Goal: Task Accomplishment & Management: Use online tool/utility

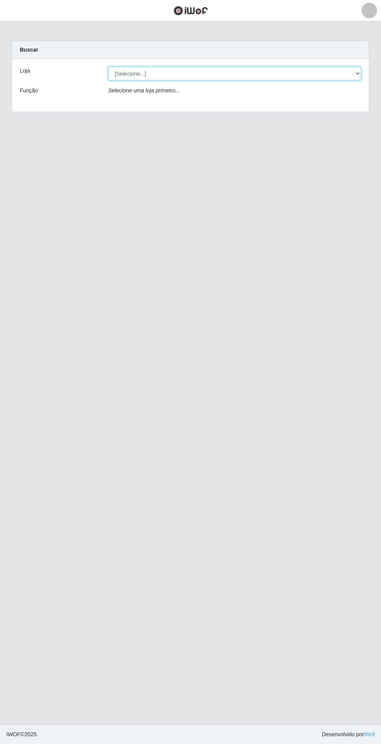
click at [254, 71] on select "[Selecione...] Extrabom - Loja 05 [GEOGRAPHIC_DATA]" at bounding box center [234, 74] width 253 height 14
select select "494"
click at [108, 67] on select "[Selecione...] Extrabom - Loja 05 [GEOGRAPHIC_DATA]" at bounding box center [234, 74] width 253 height 14
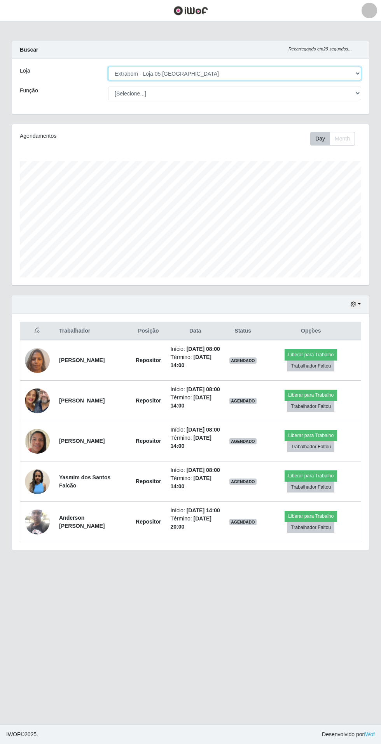
scroll to position [161, 356]
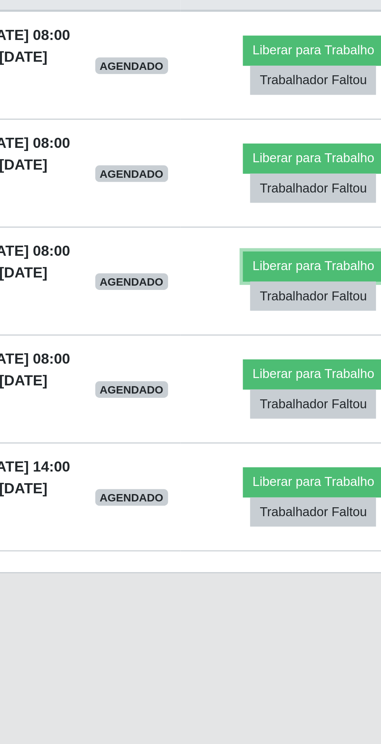
click at [317, 441] on button "Liberar para Trabalho" at bounding box center [310, 435] width 52 height 11
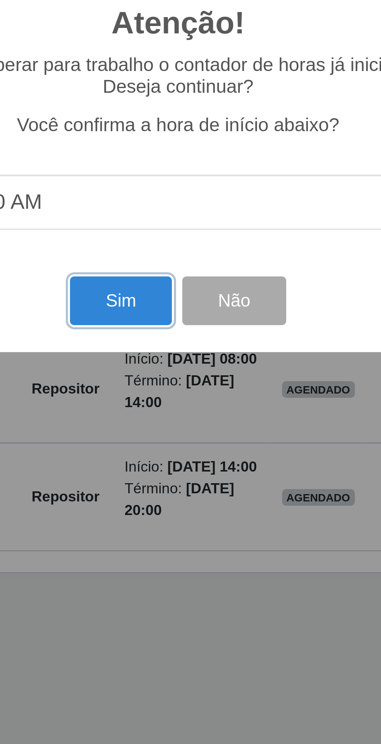
click at [167, 450] on button "Sim" at bounding box center [169, 449] width 38 height 18
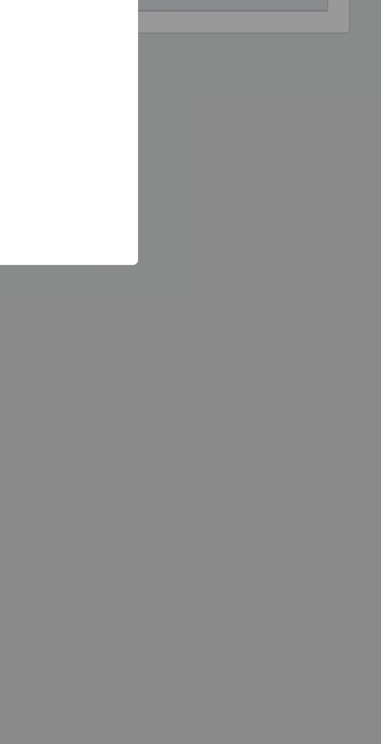
scroll to position [0, 0]
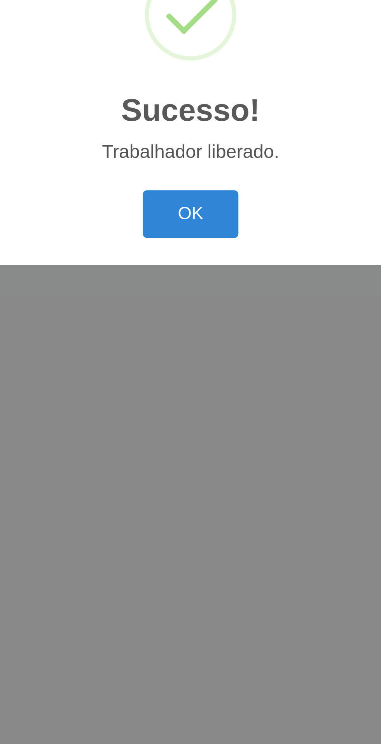
click at [183, 409] on button "OK" at bounding box center [190, 416] width 36 height 18
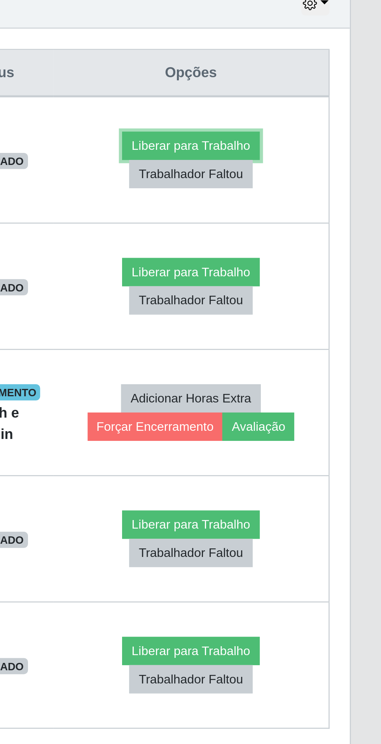
click at [293, 359] on button "Liberar para Trabalho" at bounding box center [307, 359] width 52 height 11
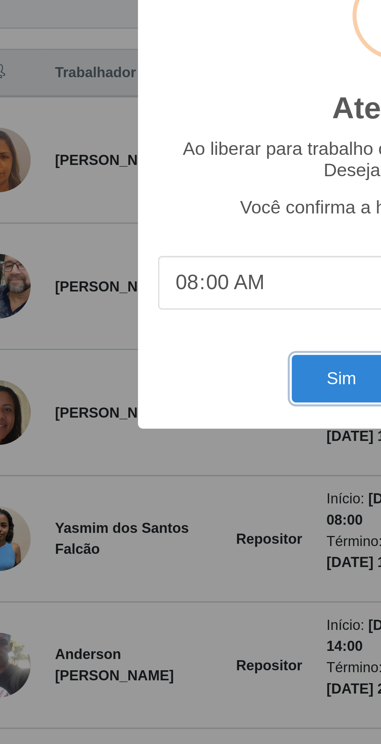
click at [156, 448] on button "Sim" at bounding box center [169, 449] width 38 height 18
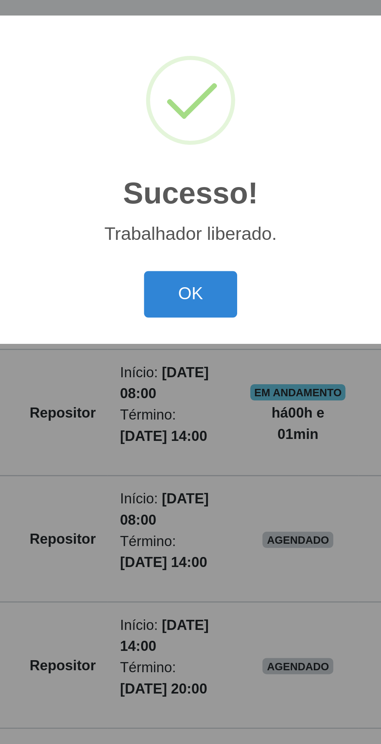
click at [186, 418] on button "OK" at bounding box center [190, 416] width 36 height 18
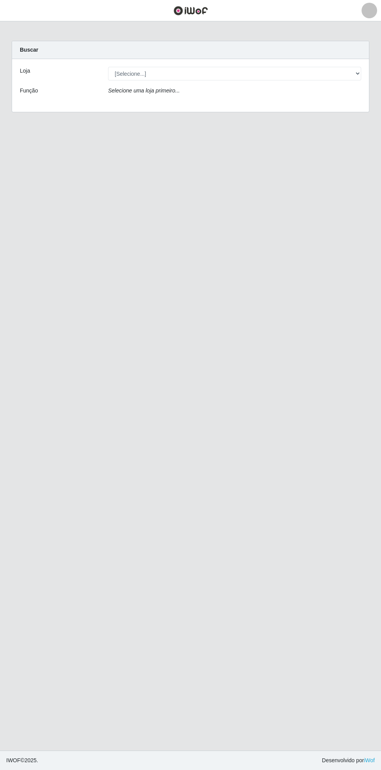
scroll to position [12, 0]
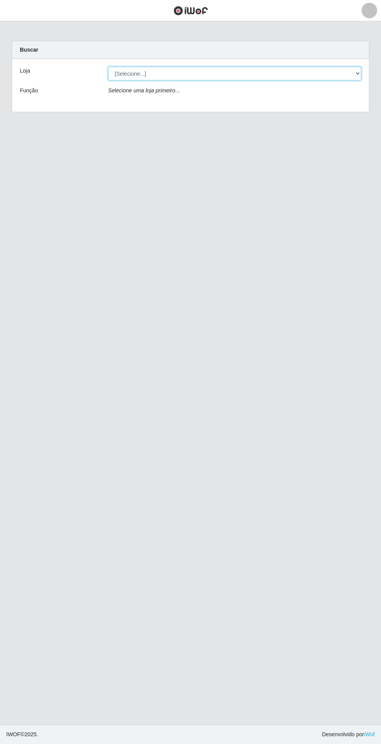
click at [127, 73] on select "[Selecione...] Extrabom - Loja 05 Jardim Camburi" at bounding box center [234, 74] width 253 height 14
select select "494"
click at [108, 67] on select "[Selecione...] Extrabom - Loja 05 Jardim Camburi" at bounding box center [234, 74] width 253 height 14
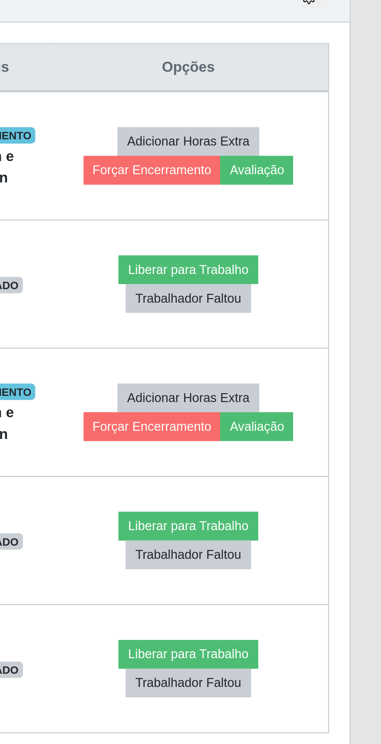
scroll to position [4, 0]
click at [325, 500] on button "Liberar para Trabalho" at bounding box center [307, 504] width 52 height 11
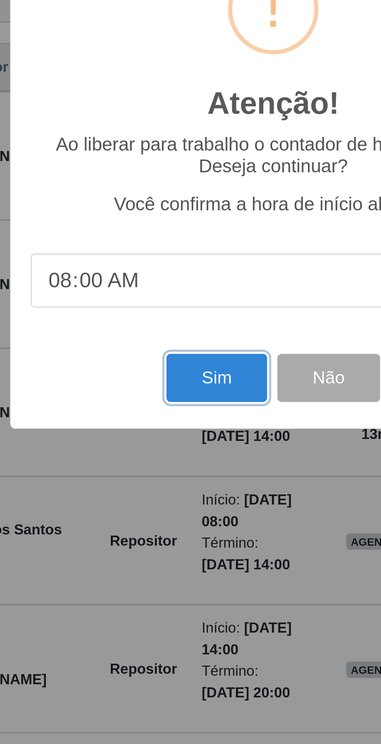
click at [160, 448] on button "Sim" at bounding box center [169, 449] width 38 height 18
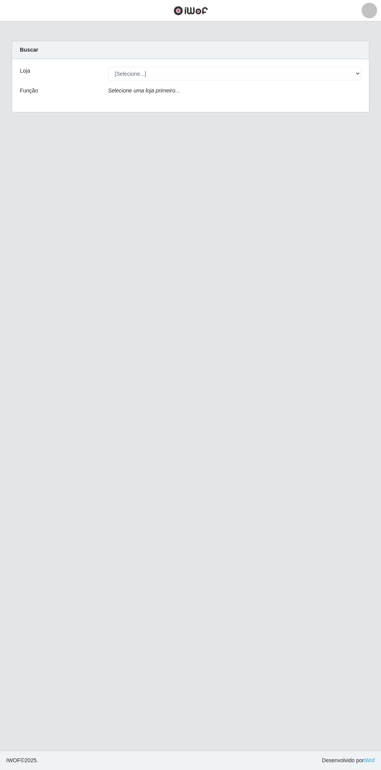
scroll to position [28, 0]
